Goal: Information Seeking & Learning: Learn about a topic

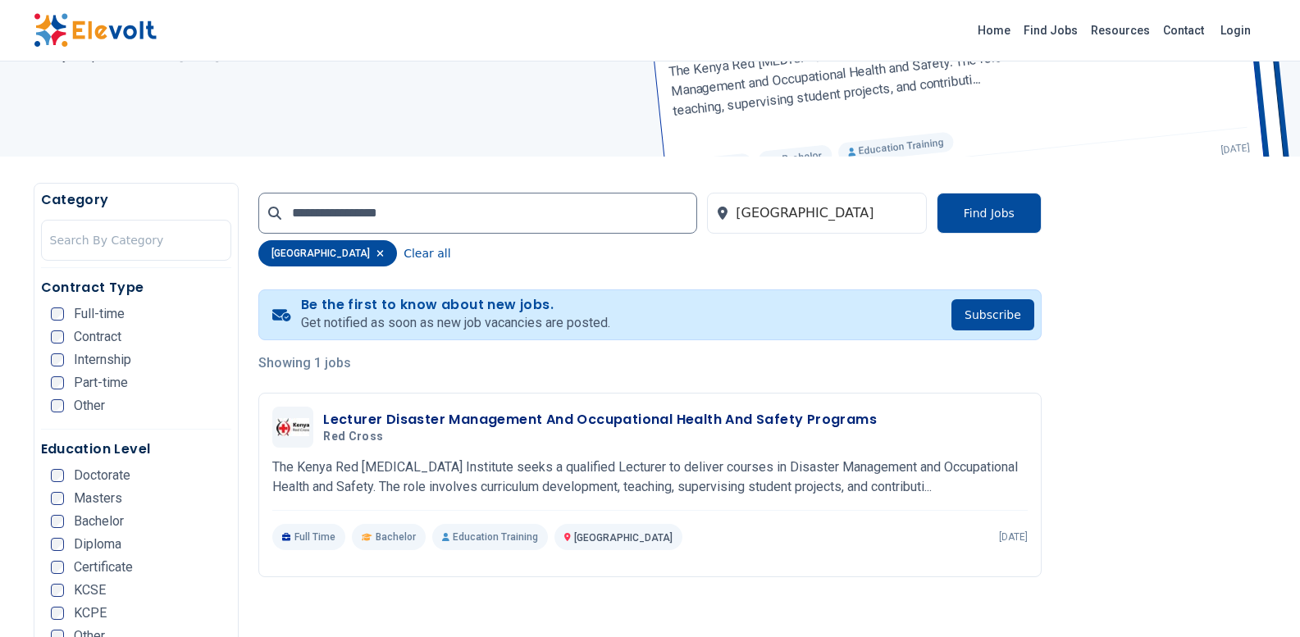
scroll to position [164, 0]
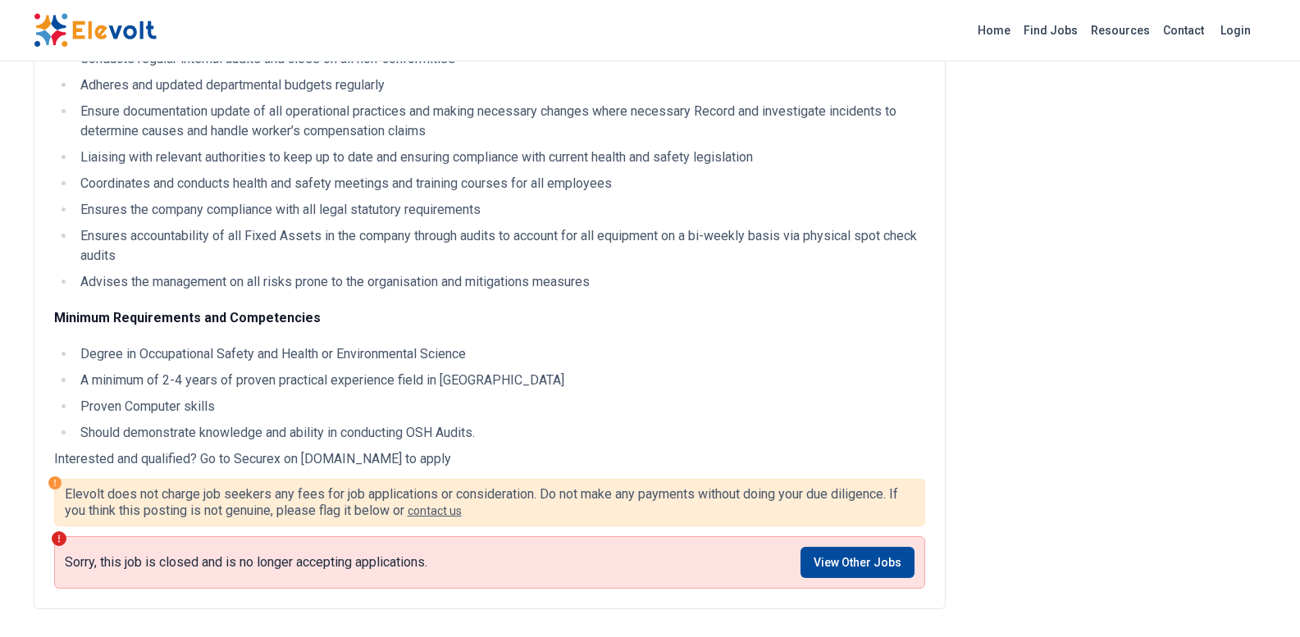
scroll to position [328, 0]
